Goal: Find specific page/section: Find specific page/section

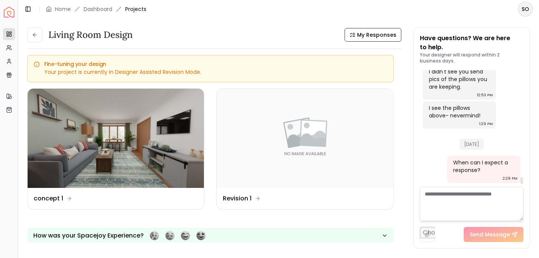
scroll to position [1712, 0]
click at [95, 8] on link "Dashboard" at bounding box center [98, 9] width 29 height 8
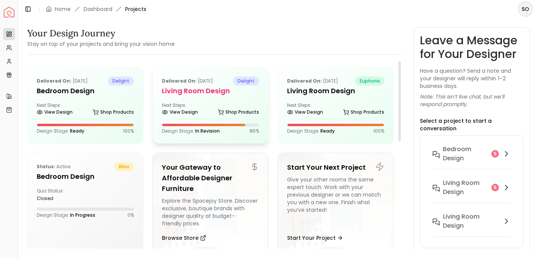
click at [213, 123] on div "Delivered on: [DATE] delight Living Room design Next Steps: View Design Shop Pr…" at bounding box center [210, 105] width 115 height 76
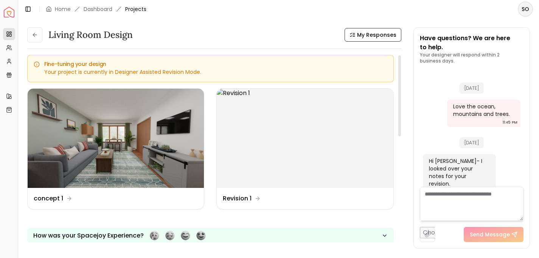
scroll to position [1117, 0]
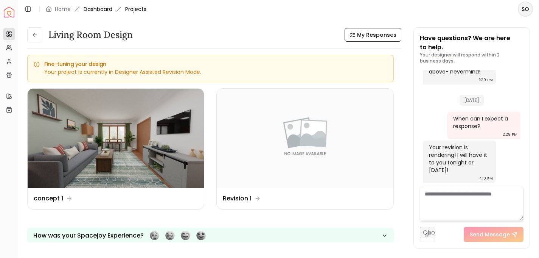
click at [96, 12] on link "Dashboard" at bounding box center [98, 9] width 29 height 8
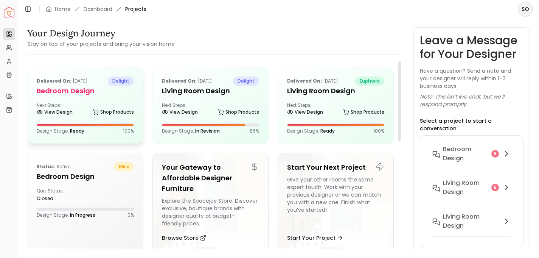
click at [73, 94] on h5 "Bedroom design" at bounding box center [85, 91] width 97 height 11
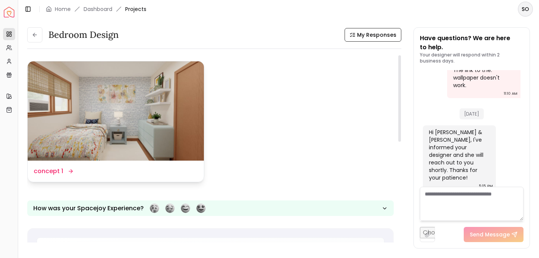
click at [150, 103] on img at bounding box center [116, 110] width 176 height 99
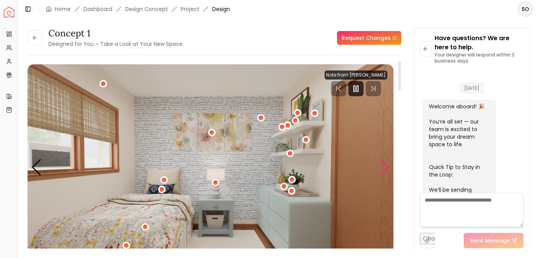
scroll to position [1024, 0]
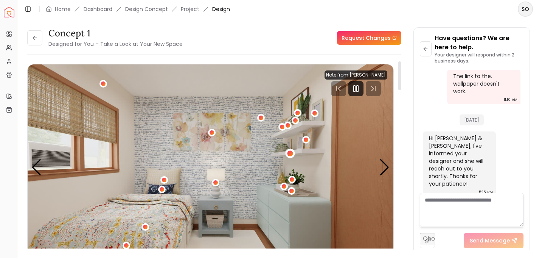
click at [289, 153] on div "1 / 5" at bounding box center [290, 153] width 6 height 6
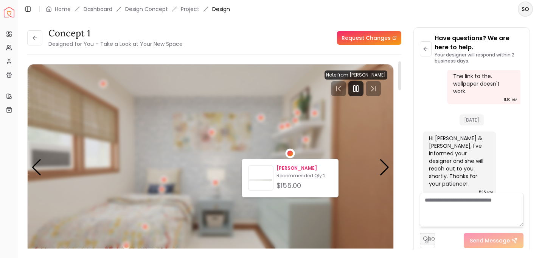
click at [290, 176] on p "Recommended Qty: 2" at bounding box center [305, 176] width 56 height 6
